Goal: Task Accomplishment & Management: Manage account settings

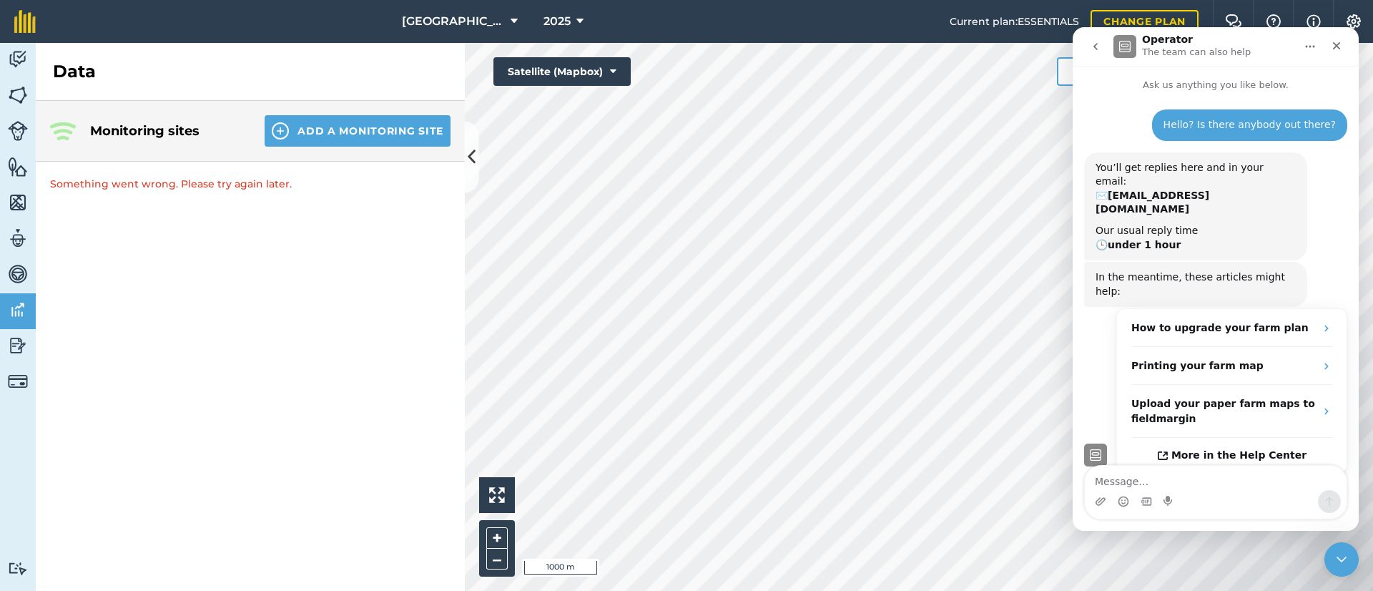
scroll to position [26, 0]
click at [558, 21] on span "2025" at bounding box center [556, 21] width 27 height 17
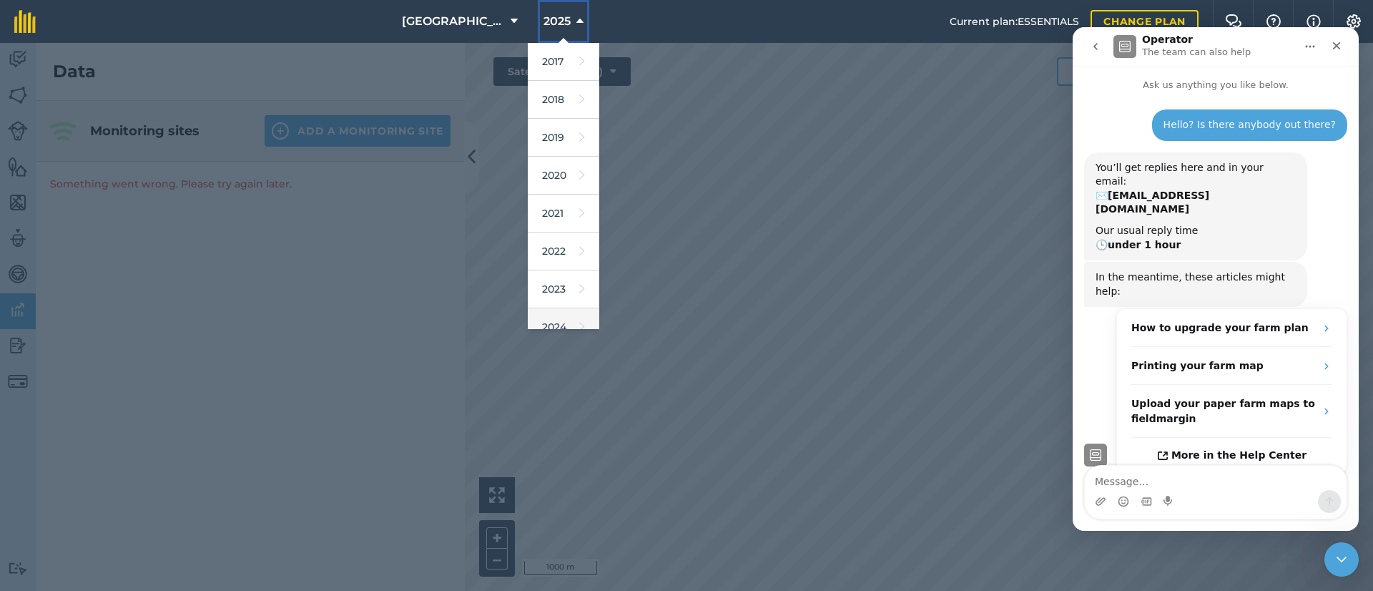
scroll to position [134, 0]
click at [552, 187] on link "2024" at bounding box center [564, 196] width 72 height 38
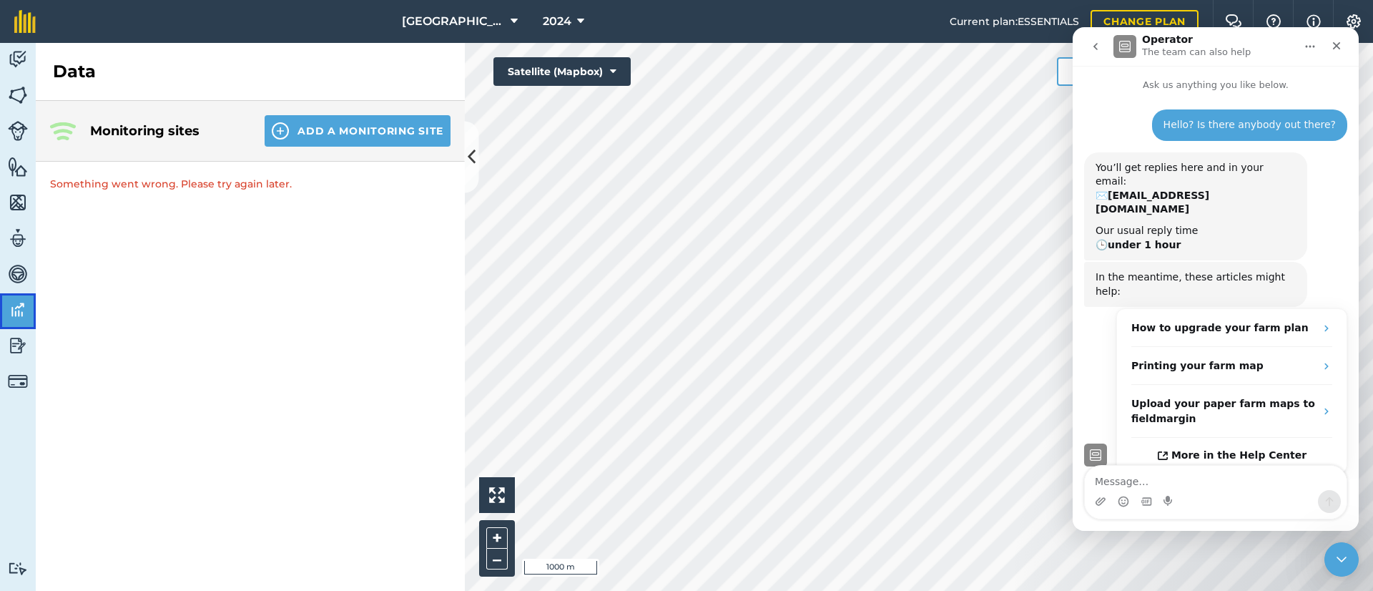
click at [9, 312] on img at bounding box center [18, 309] width 20 height 21
click at [15, 257] on link "Vehicles" at bounding box center [18, 275] width 36 height 36
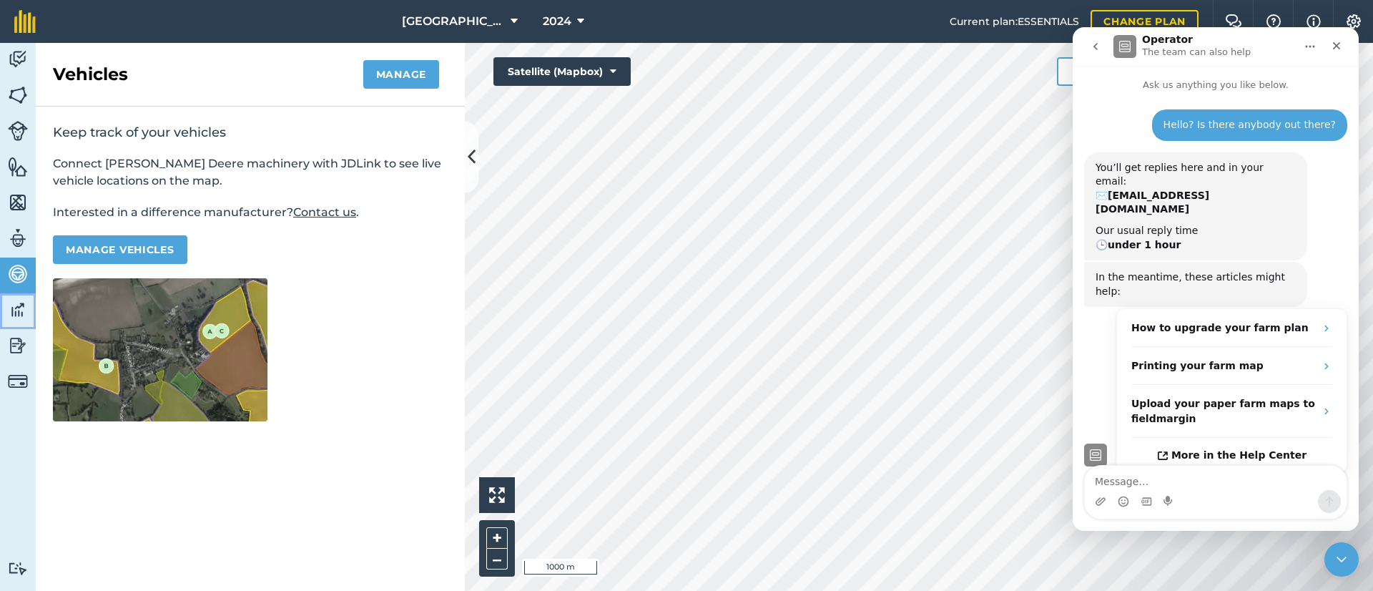
click at [21, 314] on img at bounding box center [18, 309] width 20 height 21
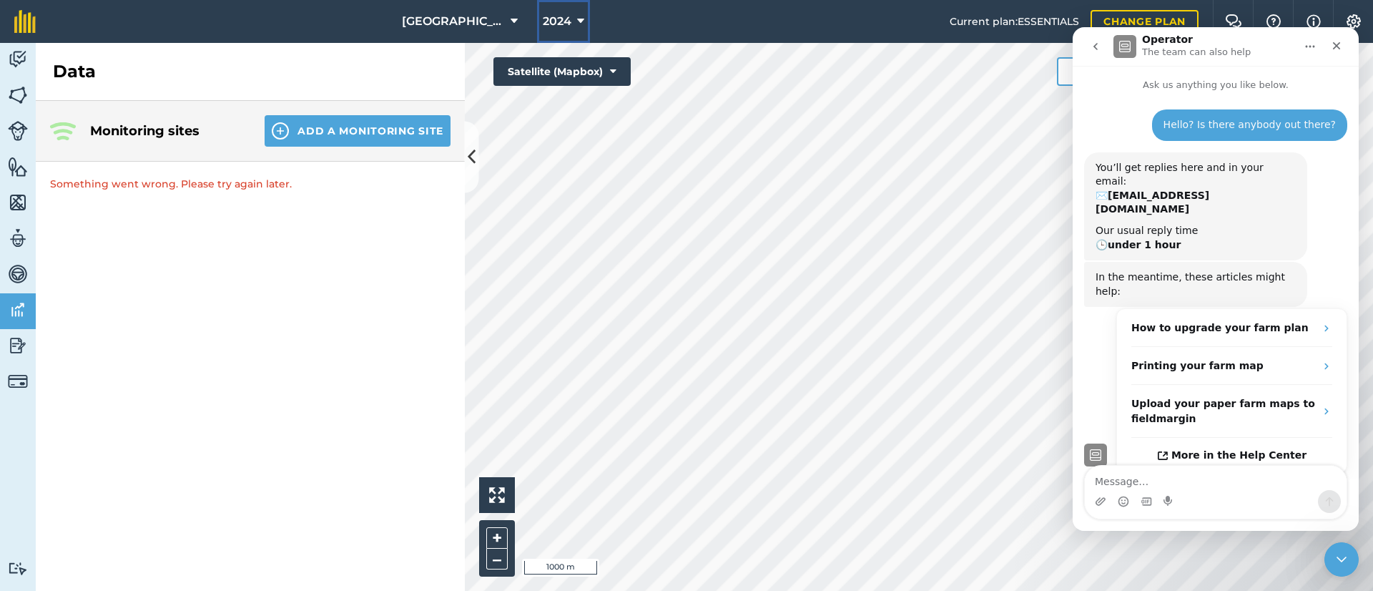
click at [561, 24] on span "2024" at bounding box center [557, 21] width 29 height 17
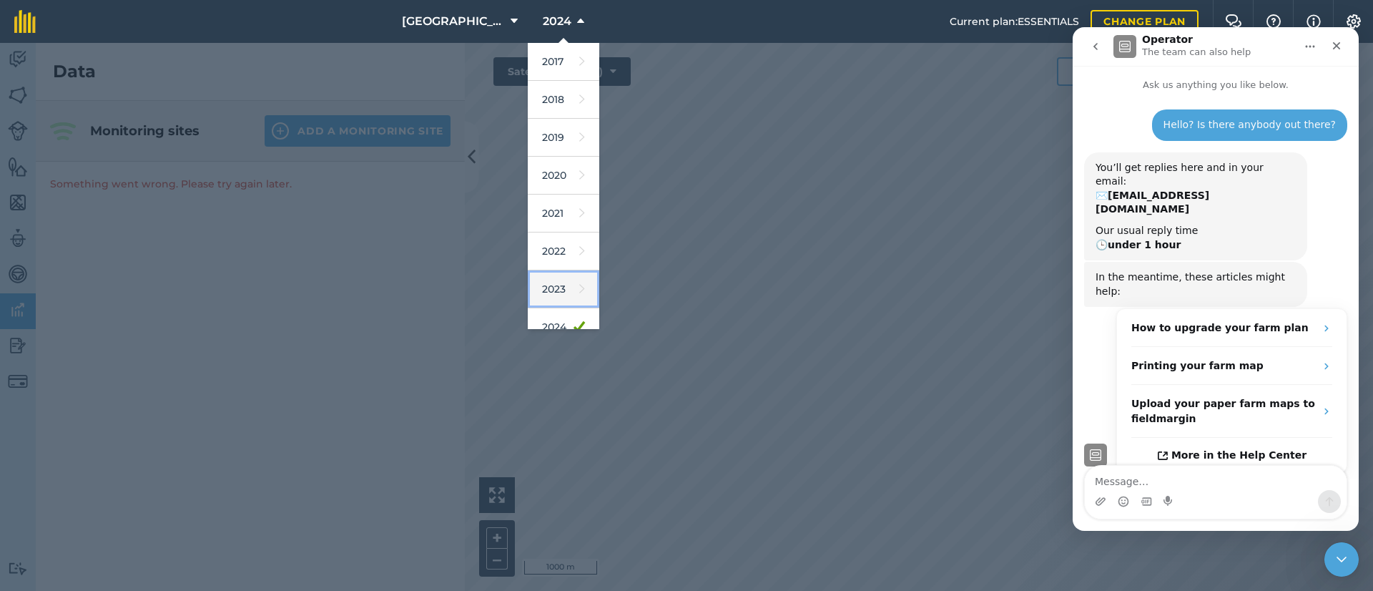
click at [554, 284] on link "2023" at bounding box center [564, 289] width 72 height 38
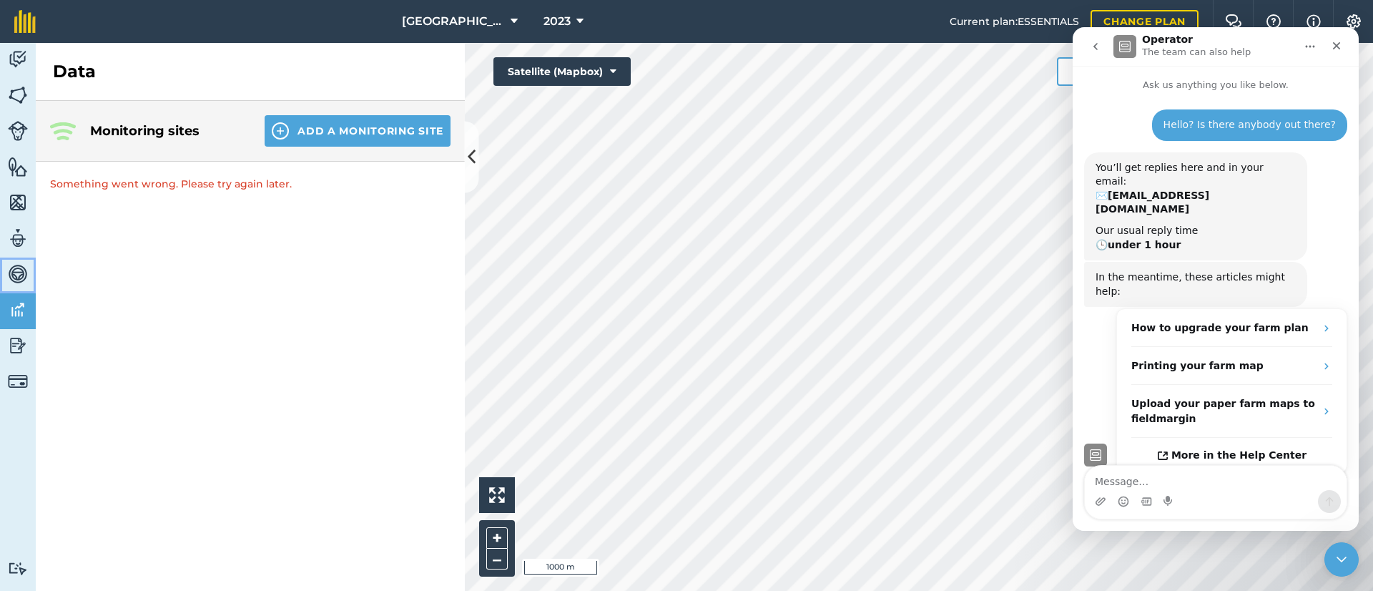
click at [9, 265] on img at bounding box center [18, 273] width 20 height 21
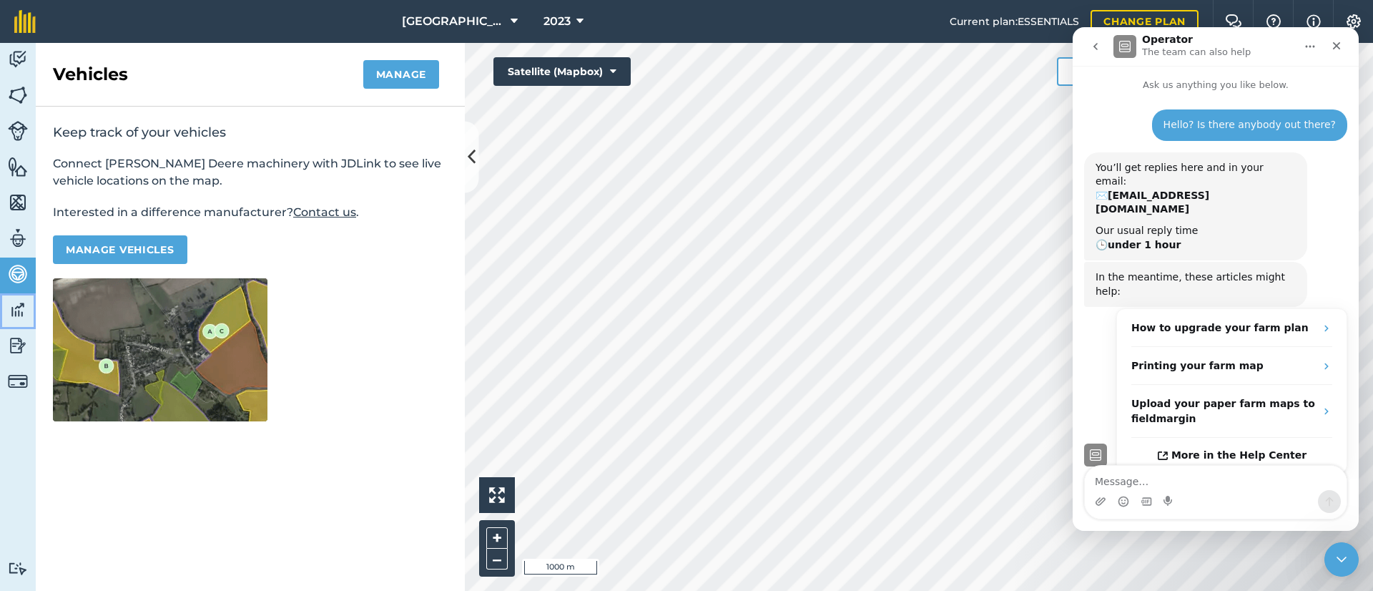
click at [19, 310] on img at bounding box center [18, 309] width 20 height 21
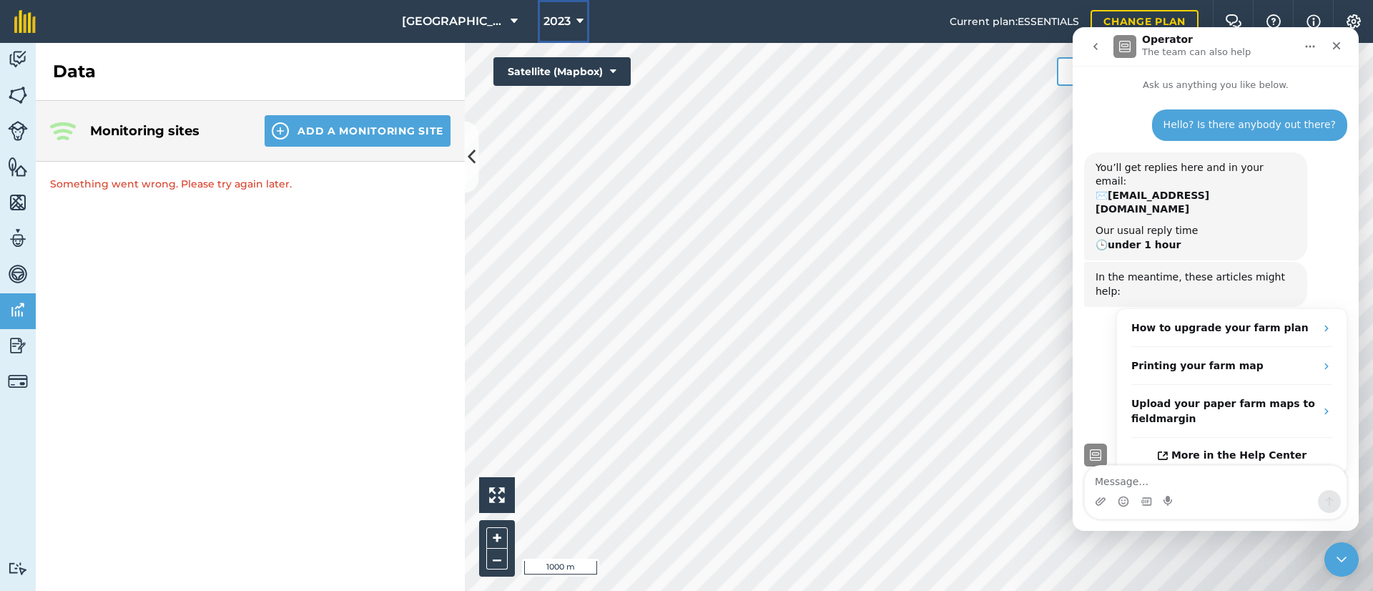
click at [571, 22] on button "2023" at bounding box center [563, 21] width 51 height 43
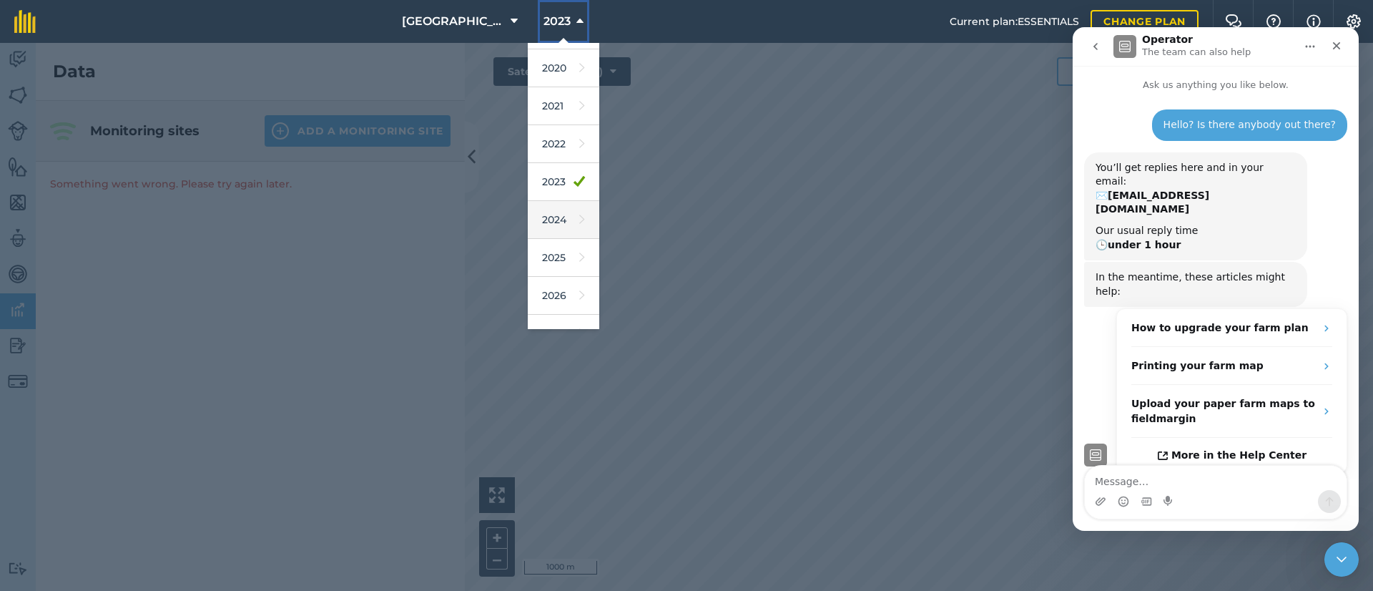
scroll to position [134, 0]
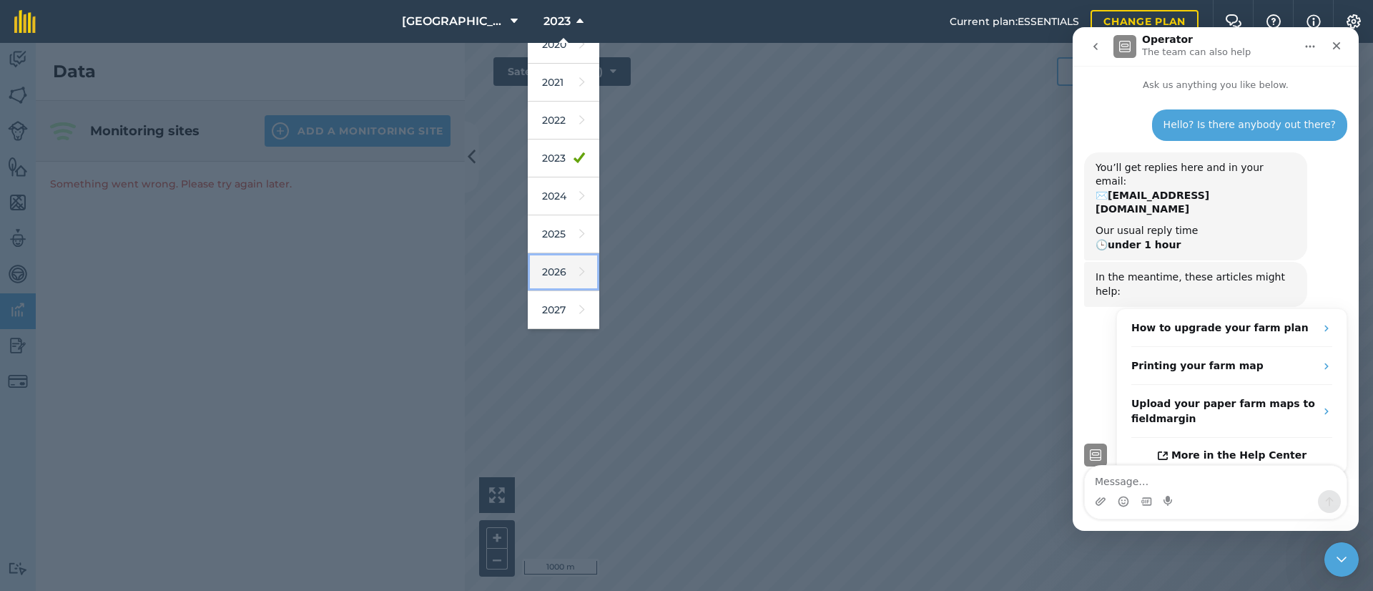
click at [551, 268] on link "2026" at bounding box center [564, 272] width 72 height 38
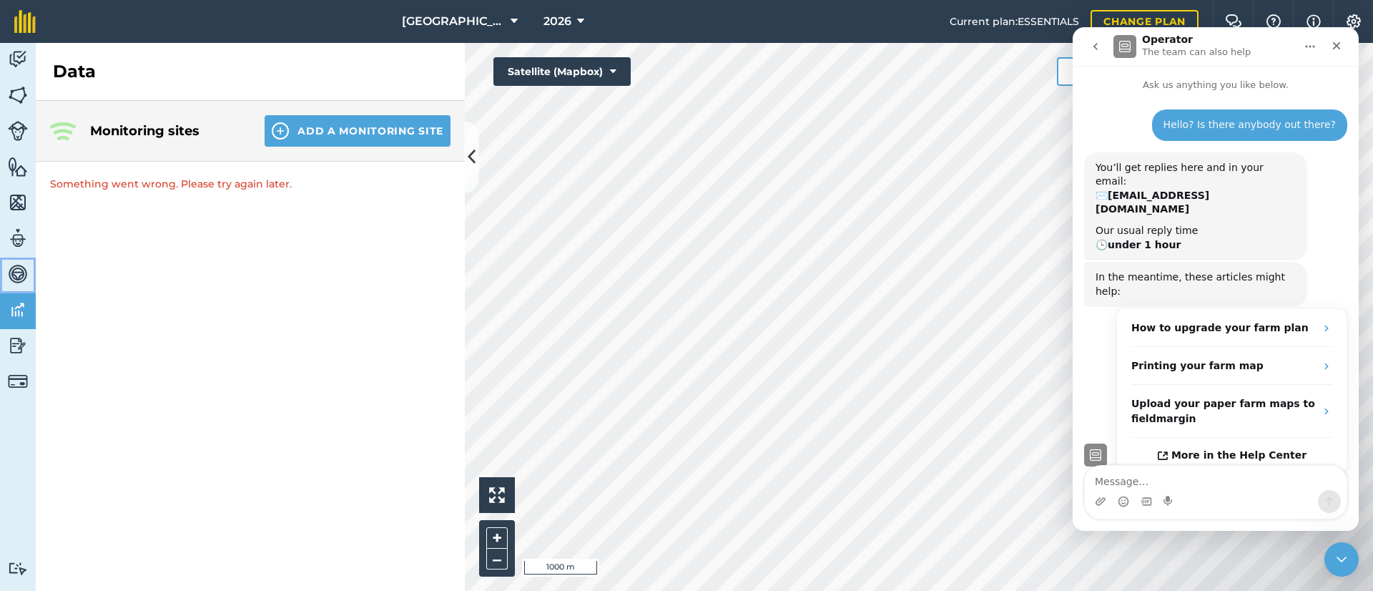
click at [24, 271] on img at bounding box center [18, 273] width 20 height 21
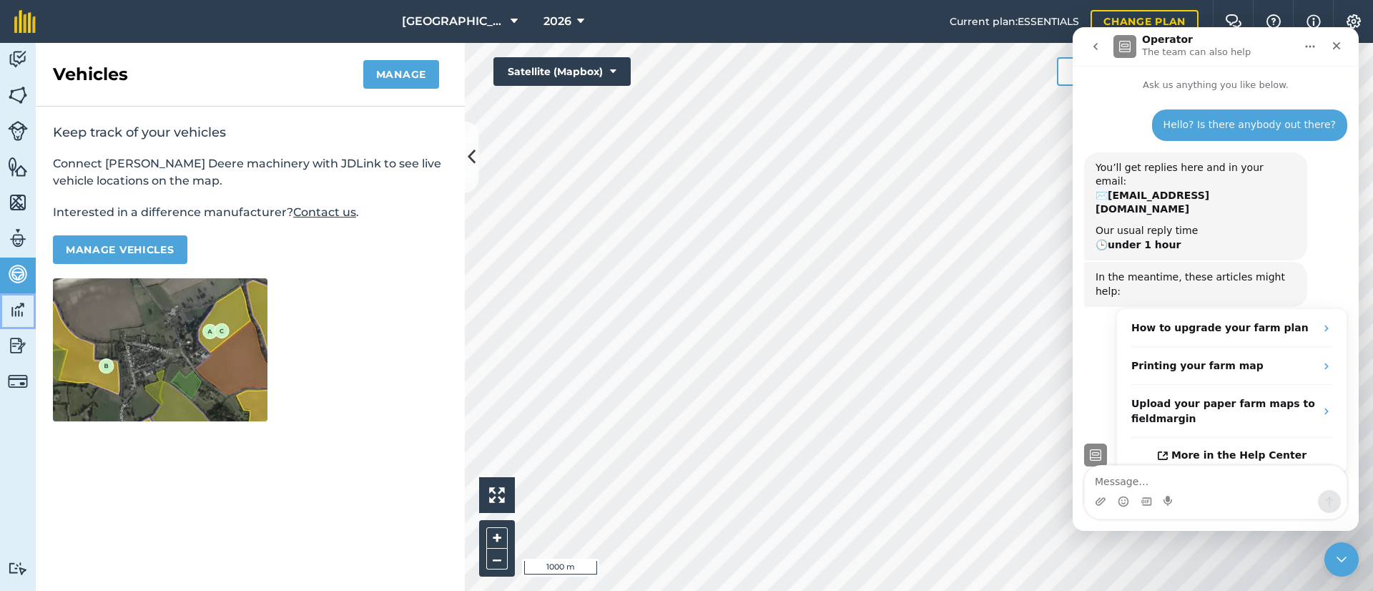
click at [19, 307] on img at bounding box center [18, 309] width 20 height 21
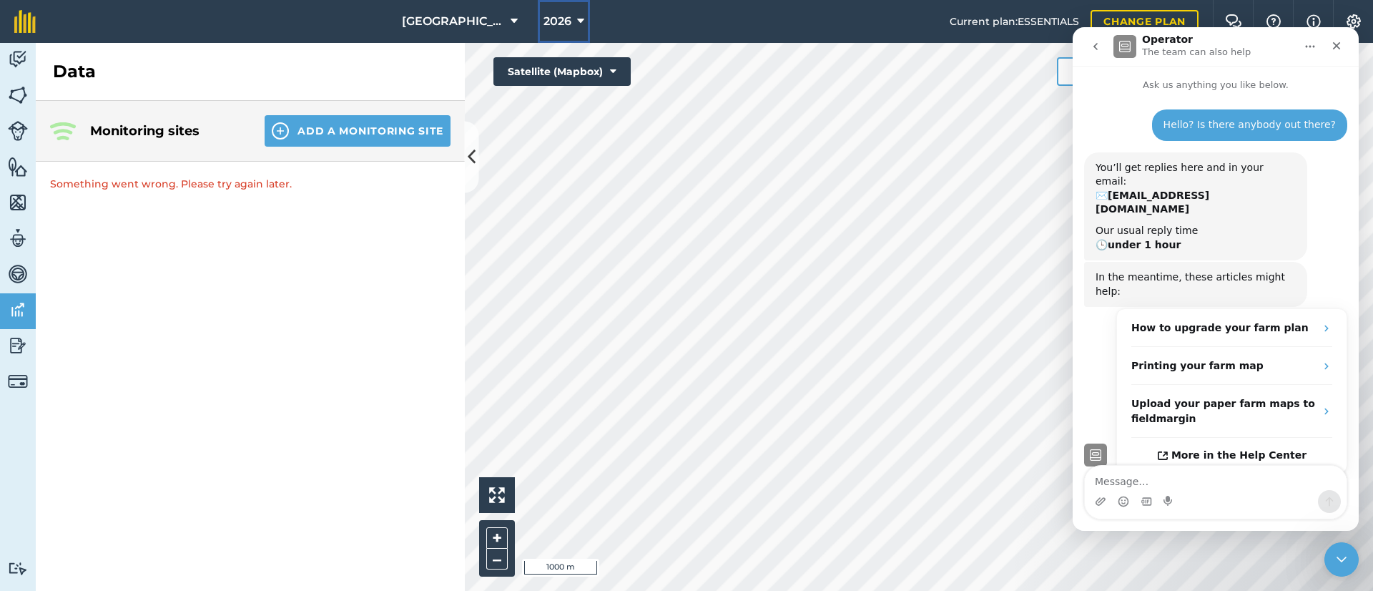
click at [562, 26] on span "2026" at bounding box center [557, 21] width 28 height 17
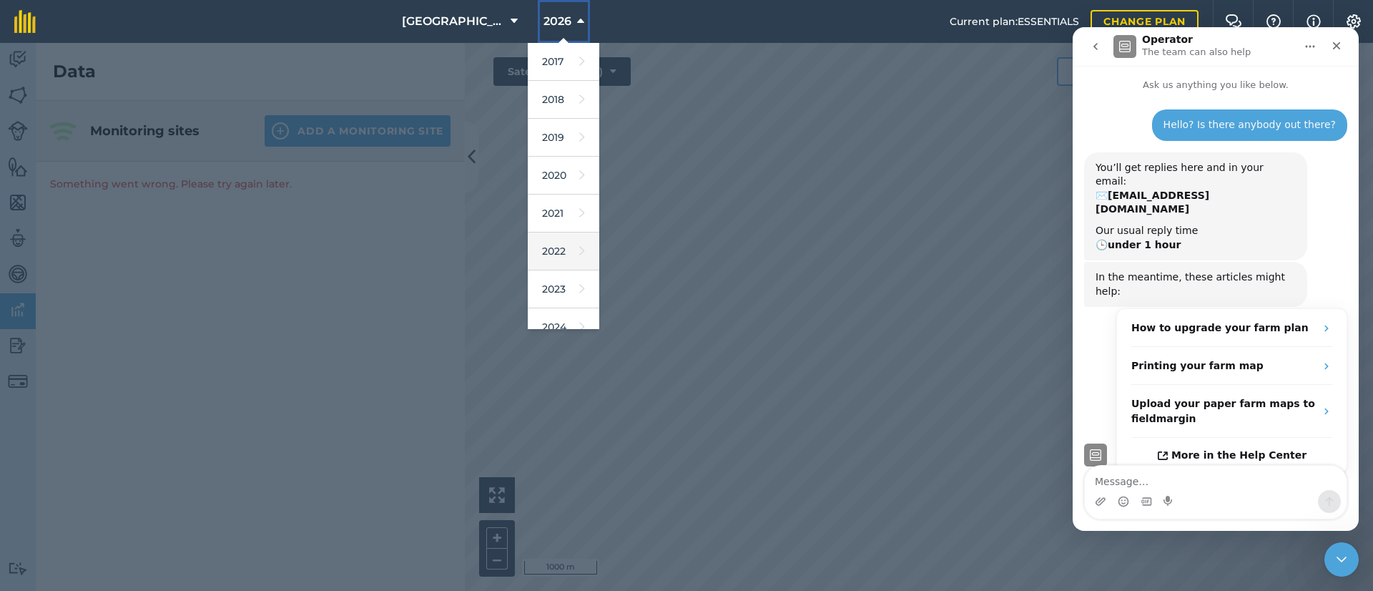
scroll to position [107, 0]
click at [562, 264] on link "2025" at bounding box center [564, 258] width 72 height 38
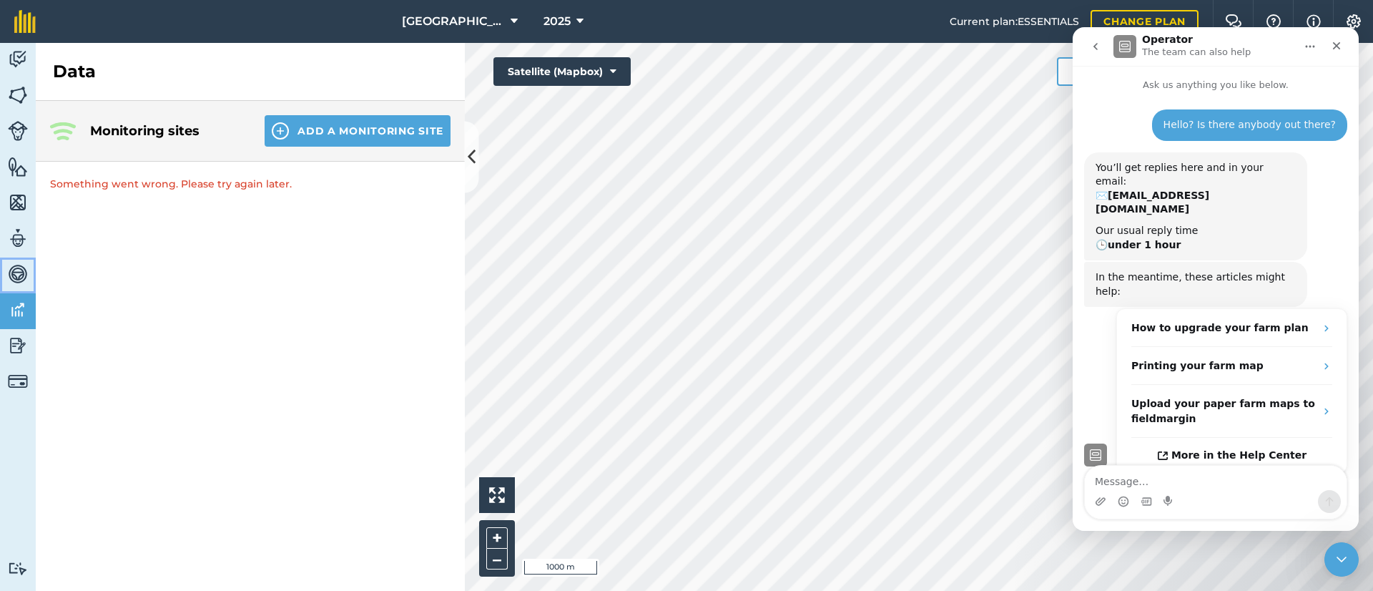
click at [24, 265] on img at bounding box center [18, 273] width 20 height 21
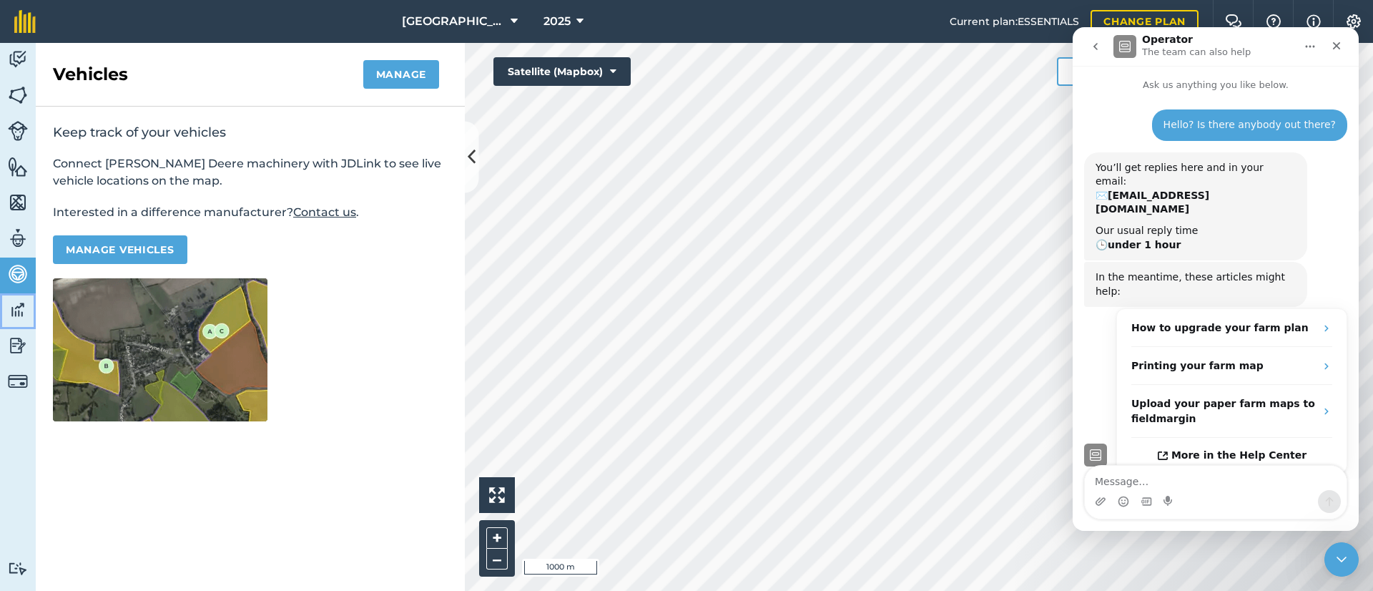
drag, startPoint x: 14, startPoint y: 316, endPoint x: 32, endPoint y: 312, distance: 19.1
click at [15, 316] on img at bounding box center [18, 309] width 20 height 21
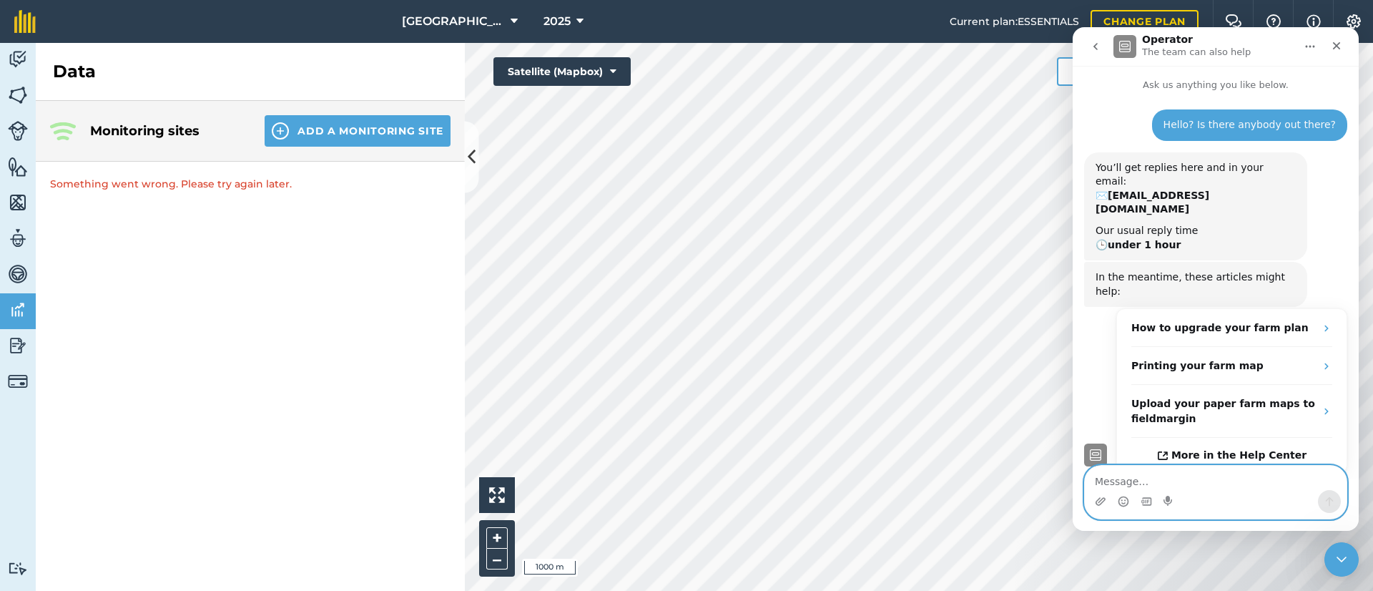
click at [1160, 480] on textarea "Message…" at bounding box center [1216, 478] width 262 height 24
type textarea "Just nod if you can hear me.."
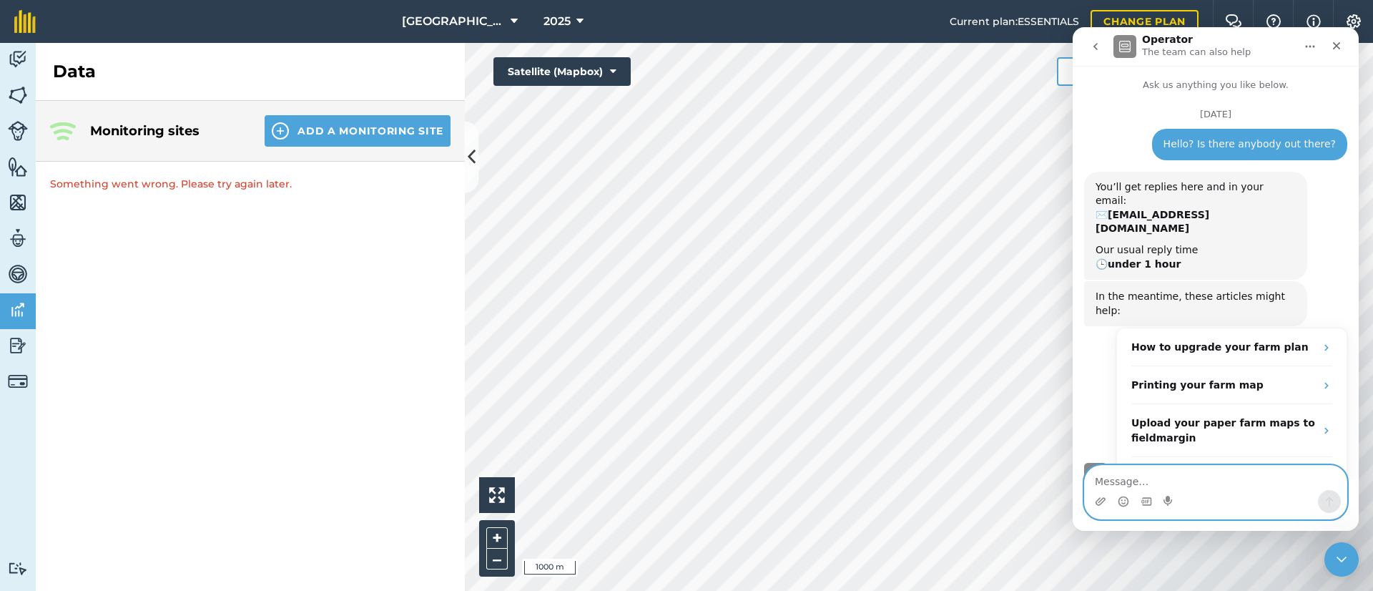
scroll to position [64, 0]
